Goal: Information Seeking & Learning: Learn about a topic

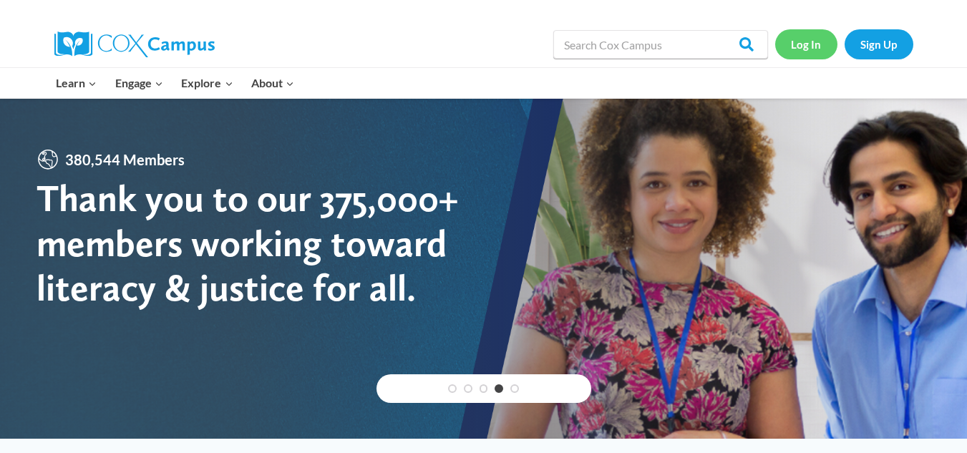
click at [809, 52] on link "Log In" at bounding box center [806, 43] width 62 height 29
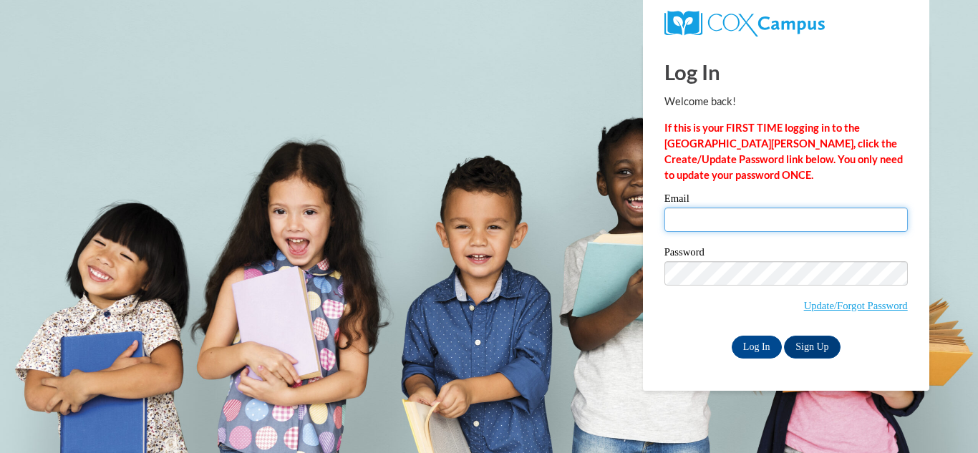
click at [804, 218] on input "Email" at bounding box center [785, 220] width 243 height 24
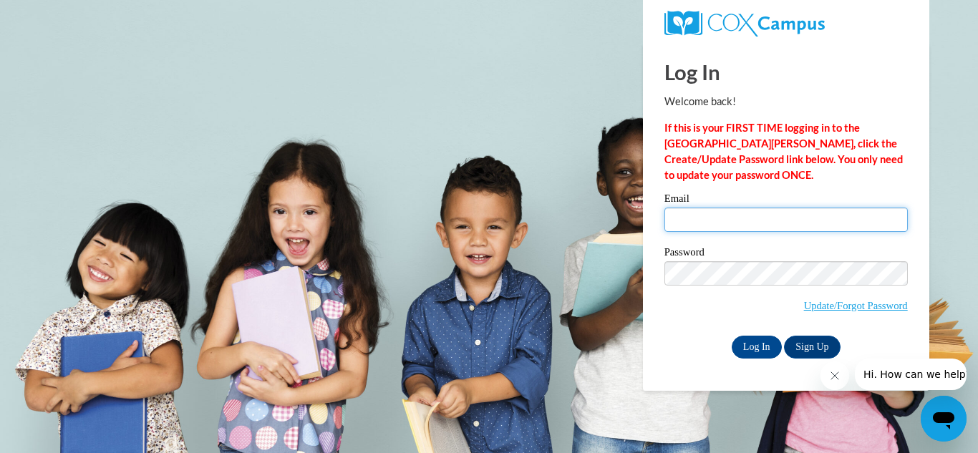
type input "920153380@student.ccga.edu"
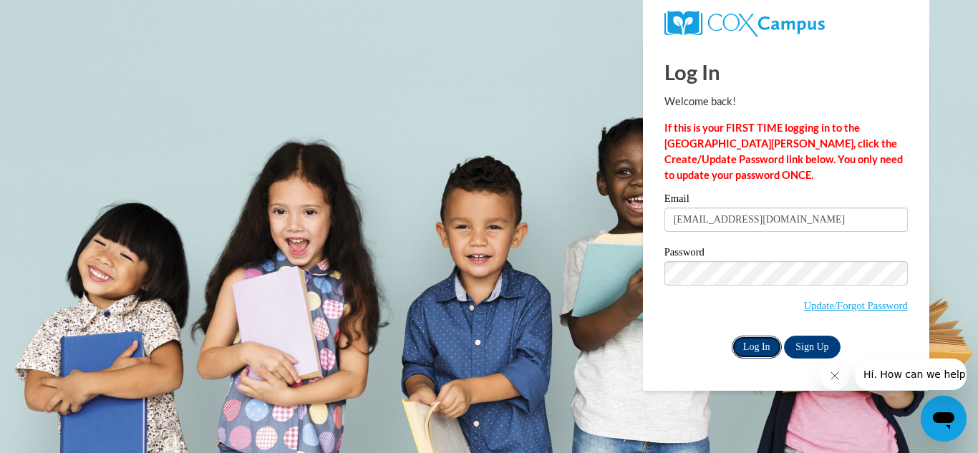
click at [749, 351] on input "Log In" at bounding box center [757, 347] width 50 height 23
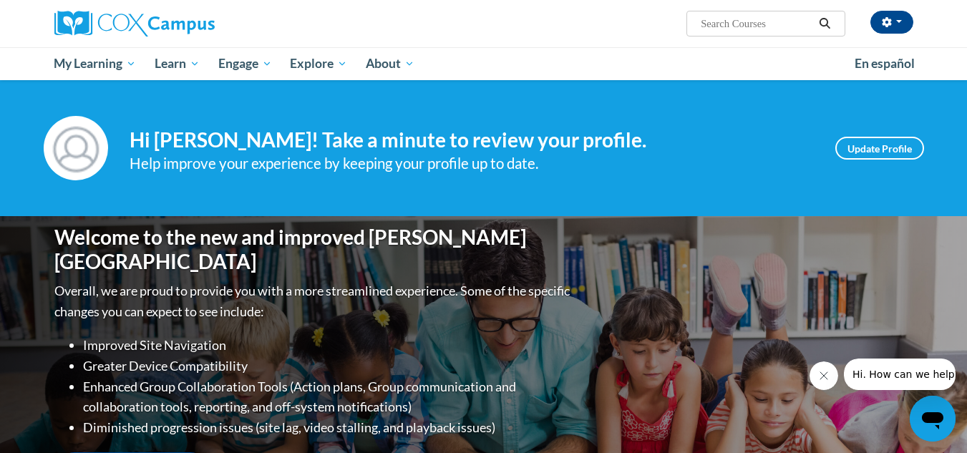
click at [564, 57] on ul "My Learning My Learning My Course Progress Certificates My Action Plans Group D…" at bounding box center [445, 63] width 801 height 33
click at [596, 9] on div "Kerstyn McLellan (America/New_York UTC-04:00) My Profile Inbox My Transcripts L…" at bounding box center [630, 18] width 587 height 37
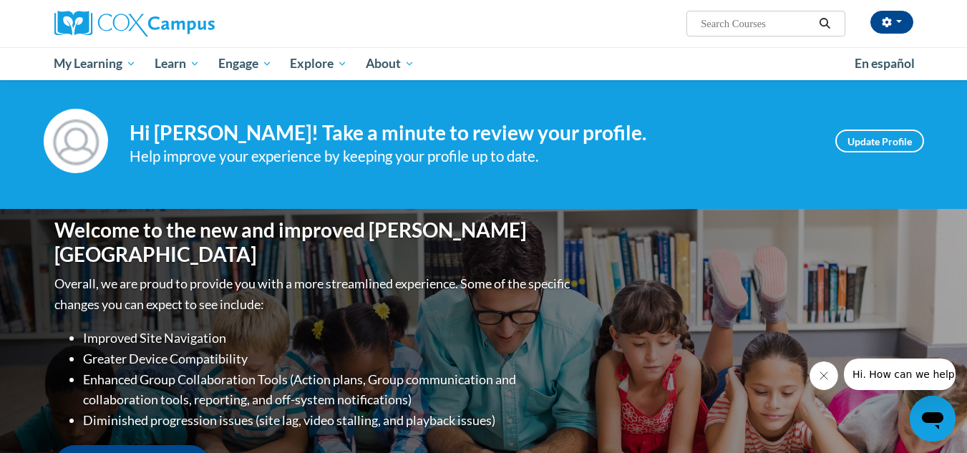
scroll to position [9, 0]
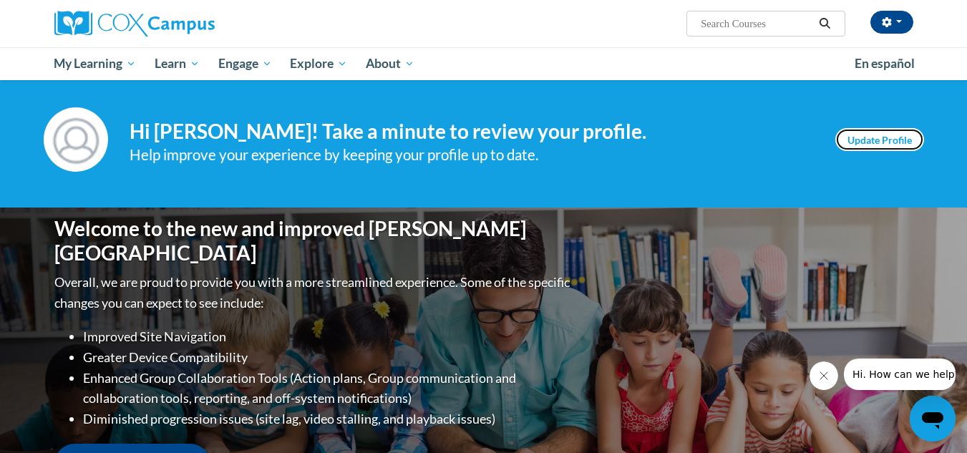
click at [899, 142] on link "Update Profile" at bounding box center [880, 139] width 89 height 23
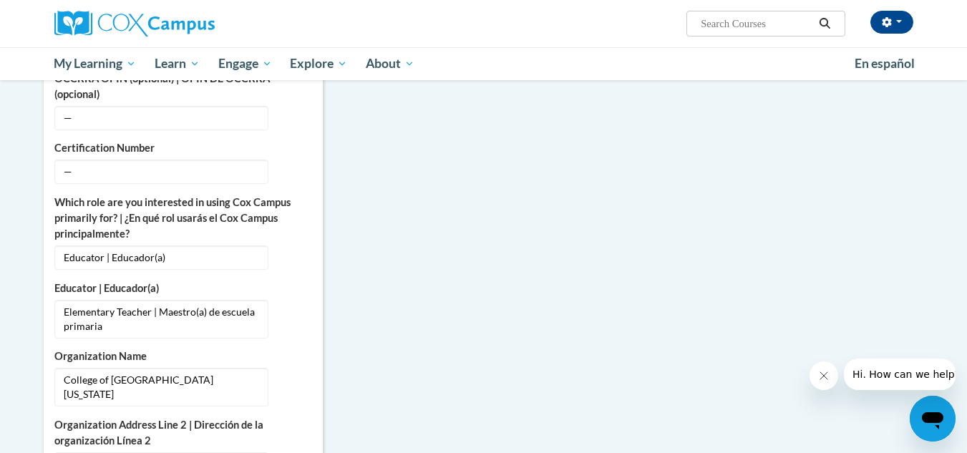
scroll to position [680, 0]
click at [238, 246] on span "Educator | Educador(a)" at bounding box center [161, 258] width 214 height 24
click at [299, 253] on icon "Custom profile fields" at bounding box center [296, 258] width 10 height 10
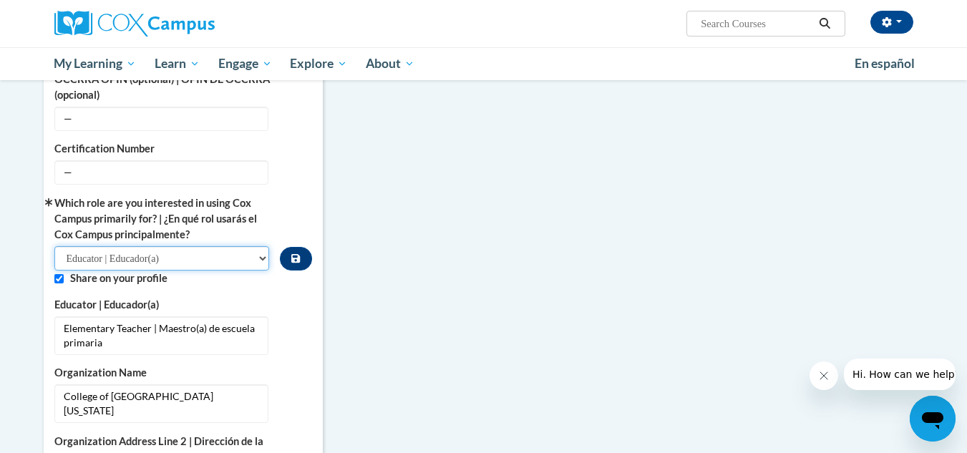
click at [239, 246] on select "Please Select College/University | Colegio/Universidad Community/Nonprofit Part…" at bounding box center [162, 258] width 216 height 24
click at [403, 235] on div "More About Me Click or press to edit any of the profile fields below. Select mu…" at bounding box center [484, 355] width 902 height 1246
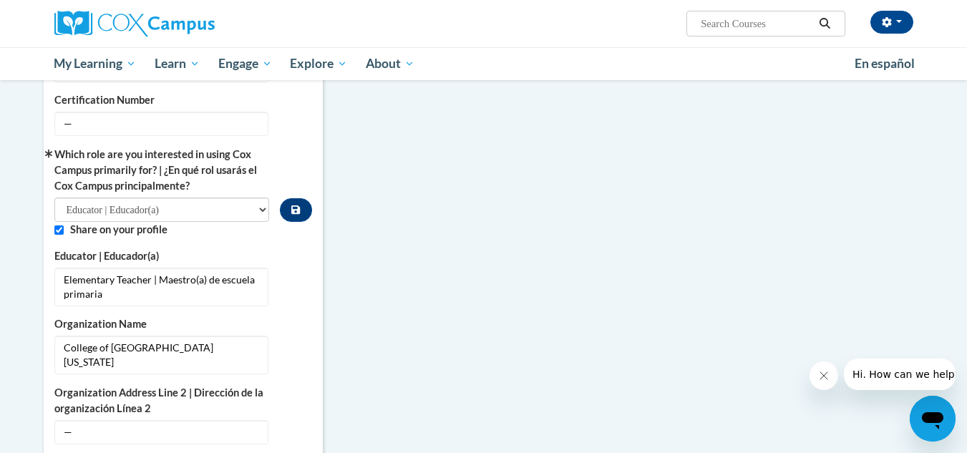
scroll to position [729, 0]
click at [299, 205] on icon "Custom profile fields" at bounding box center [295, 209] width 9 height 9
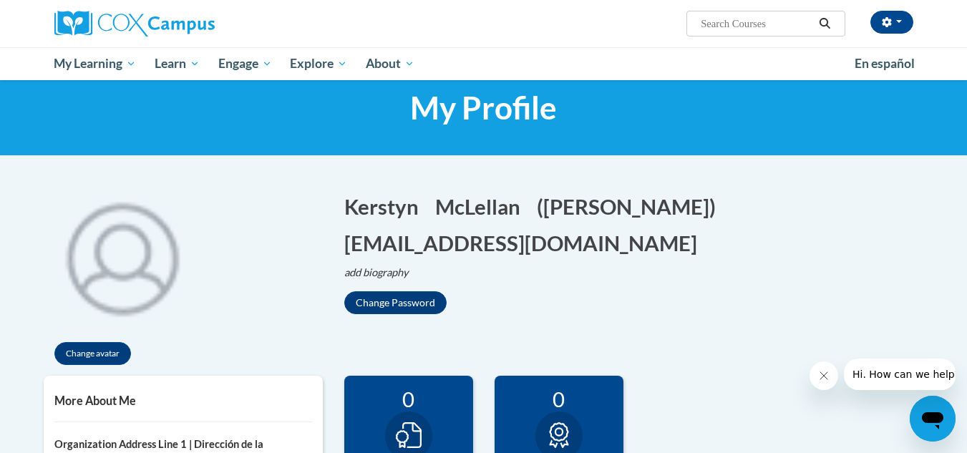
scroll to position [0, 0]
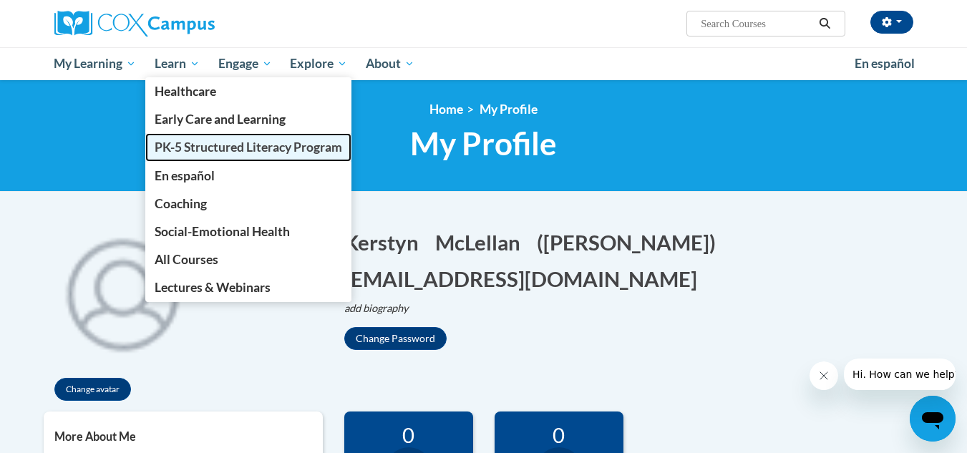
click at [178, 138] on link "PK-5 Structured Literacy Program" at bounding box center [248, 147] width 206 height 28
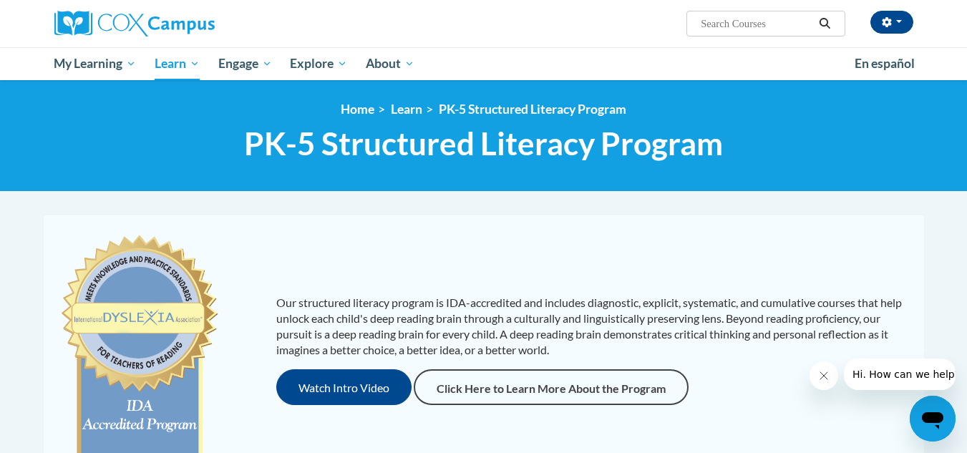
click at [733, 26] on input "Search..." at bounding box center [757, 23] width 115 height 17
type input "[MEDICAL_DATA]"
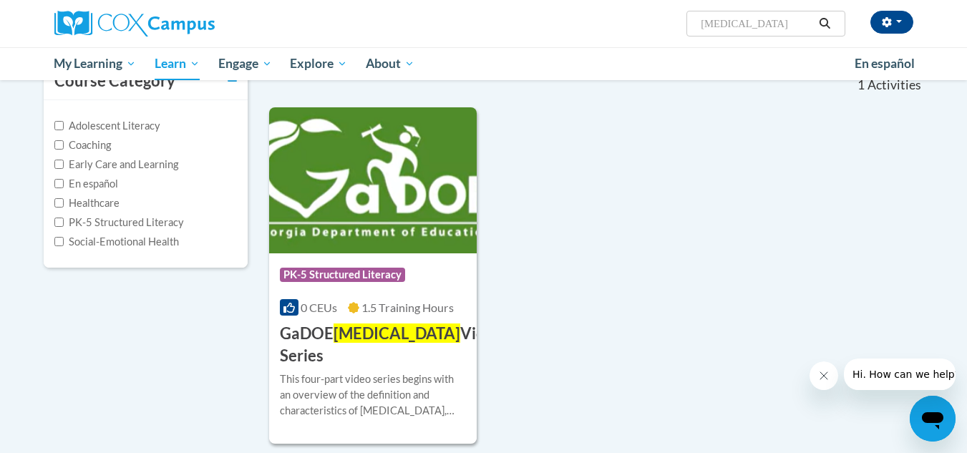
scroll to position [190, 0]
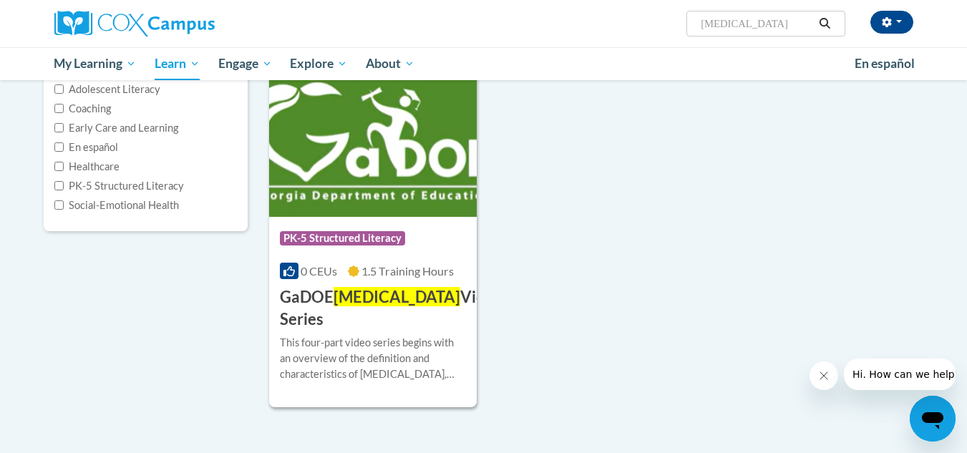
click at [595, 392] on div "Course Category: PK-5 Structured Literacy 0 CEUs 1.5 Training Hours COURSE GaDO…" at bounding box center [596, 239] width 655 height 337
